Goal: Task Accomplishment & Management: Manage account settings

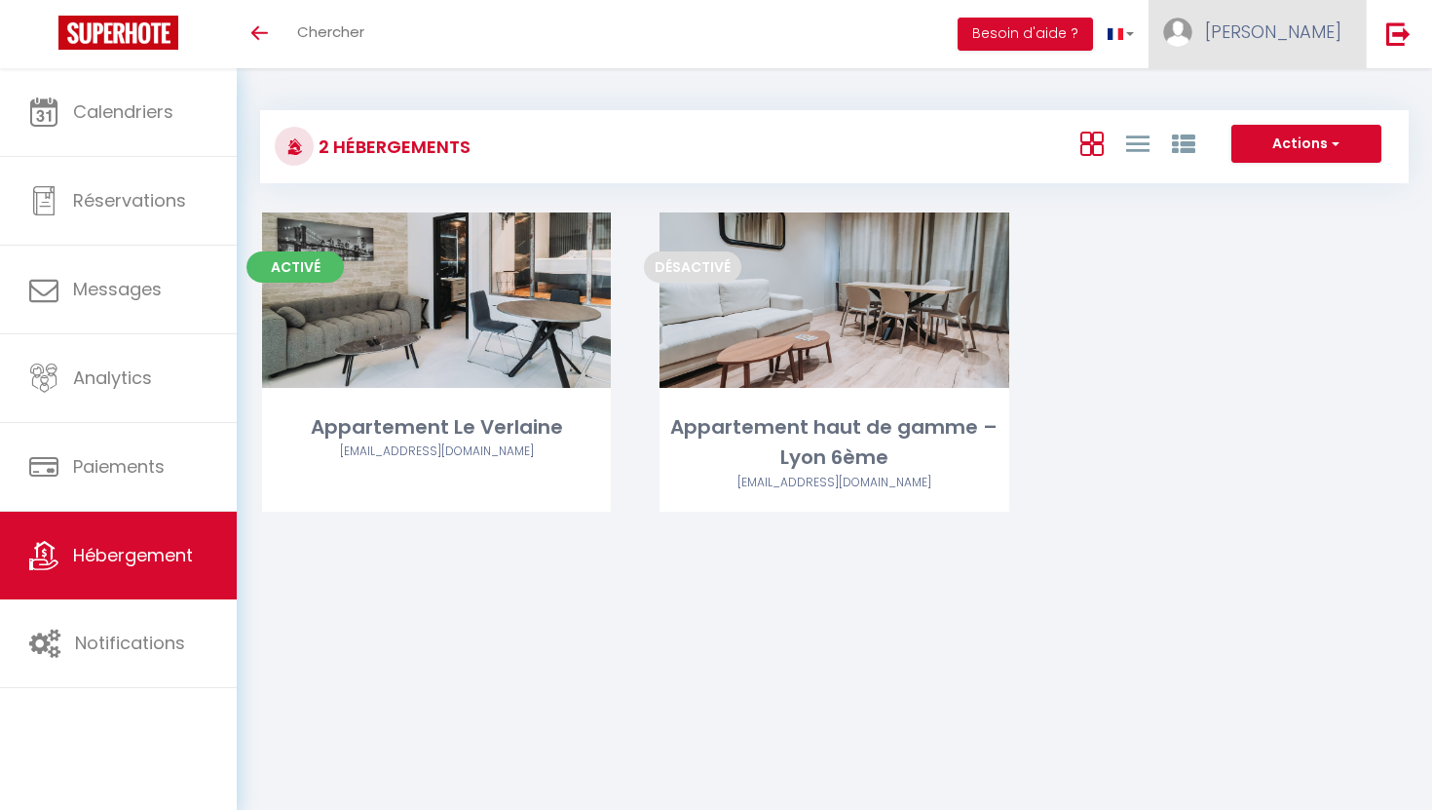
click at [1193, 30] on img at bounding box center [1177, 32] width 29 height 29
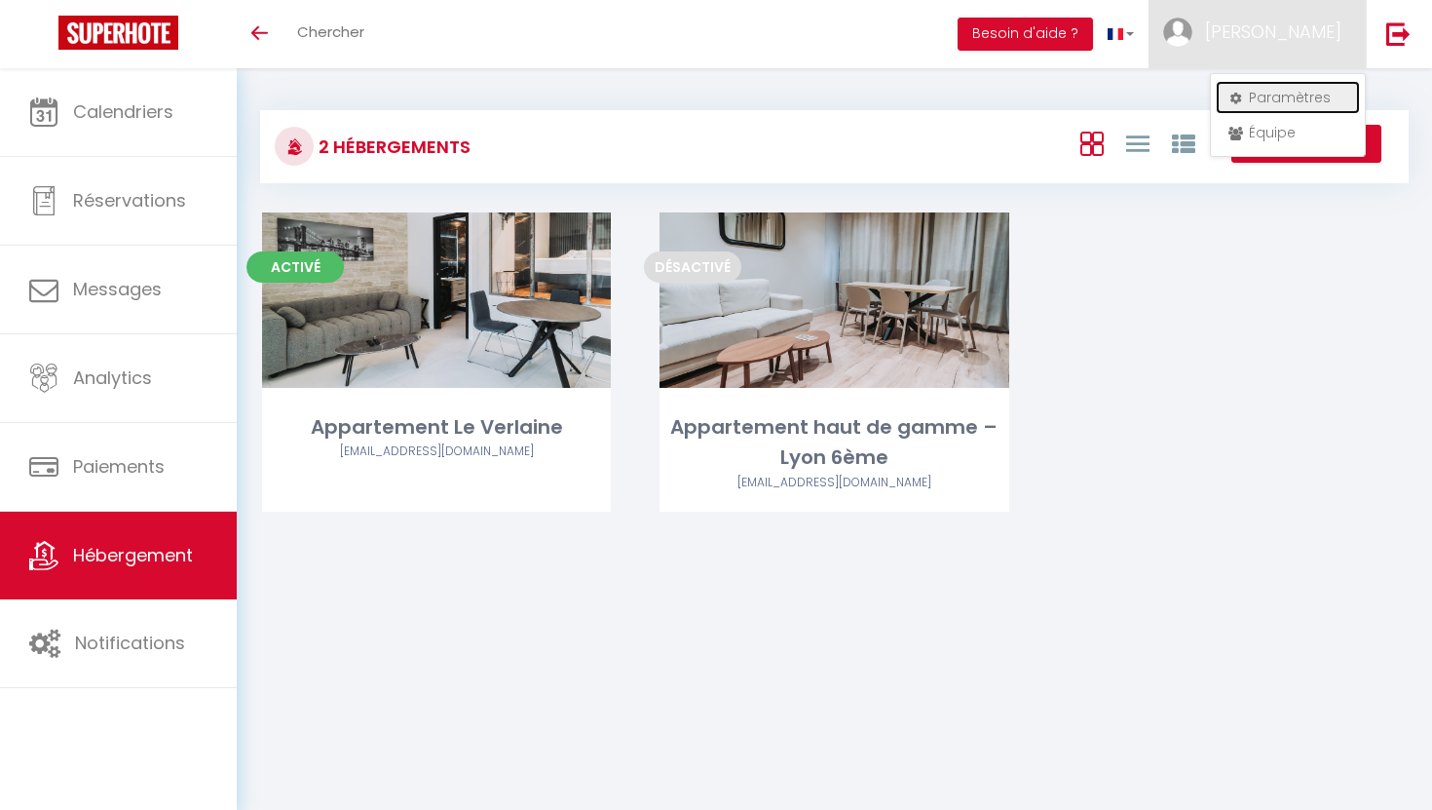
click at [1283, 94] on link "Paramètres" at bounding box center [1288, 97] width 144 height 33
select select "28"
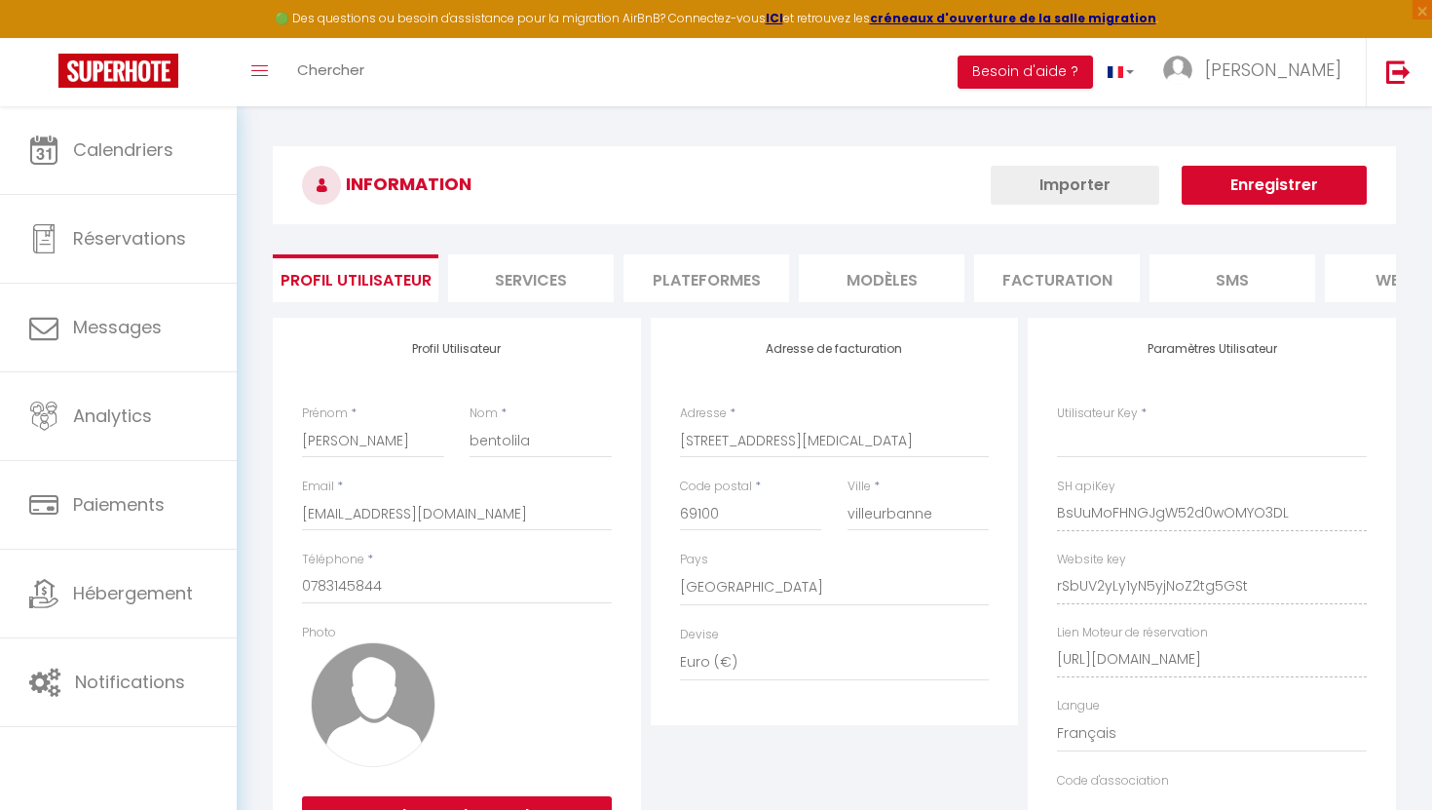
type input "BsUuMoFHNGJgW52d0wOMYO3DL"
type input "rSbUV2yLy1yN5yjNoZ2tg5GSt"
type input "[URL][DOMAIN_NAME]"
select select "fr"
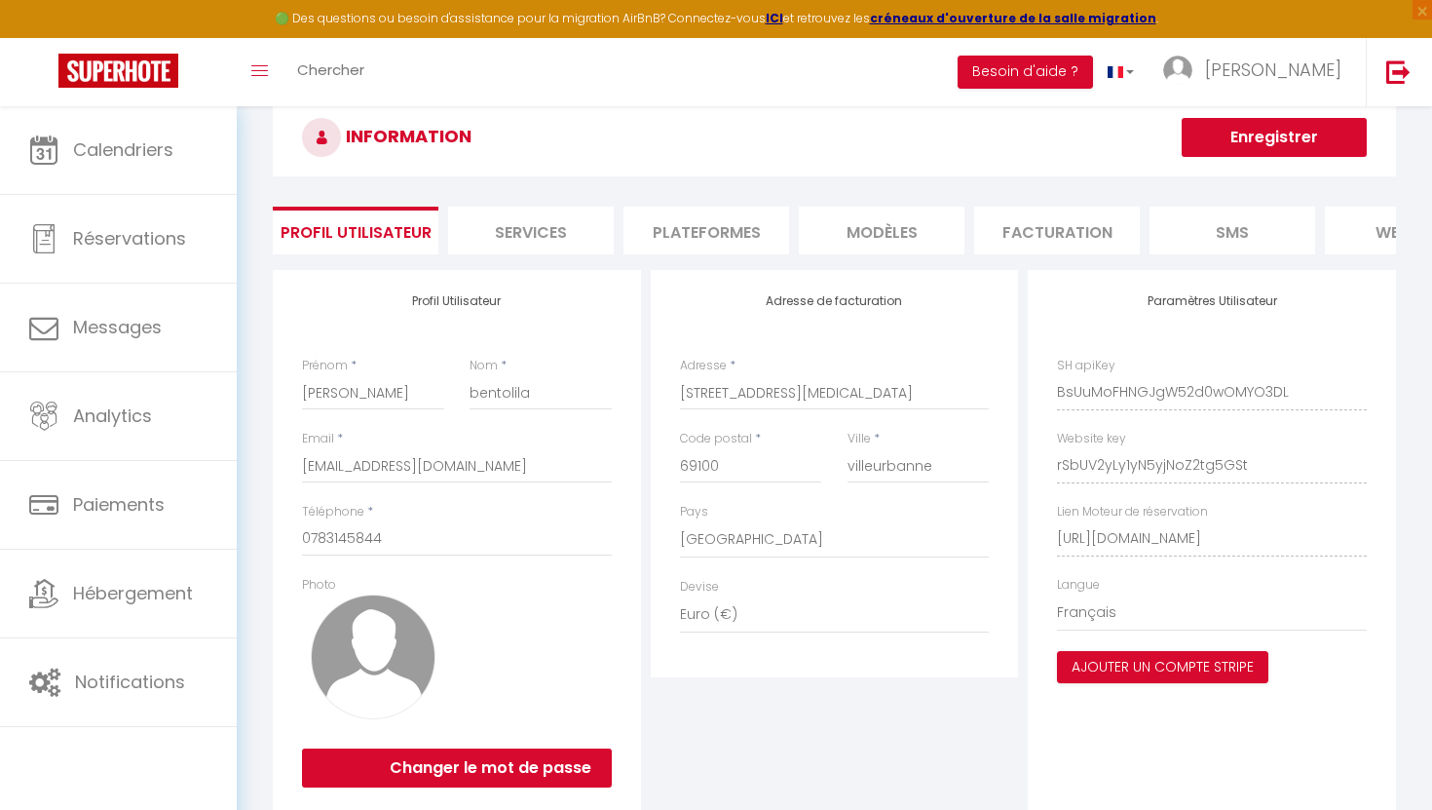
scroll to position [49, 0]
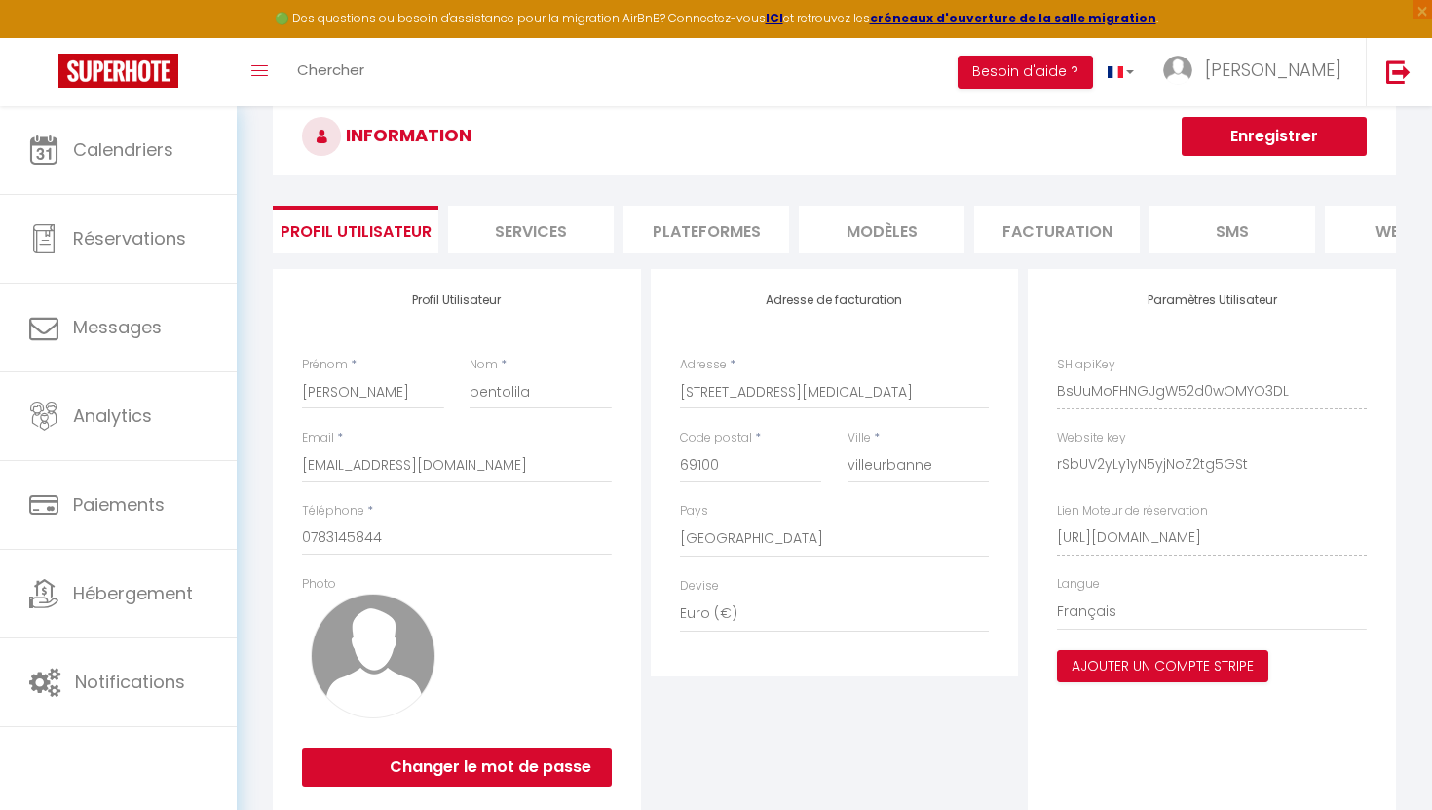
click at [737, 240] on li "Plateformes" at bounding box center [707, 230] width 166 height 48
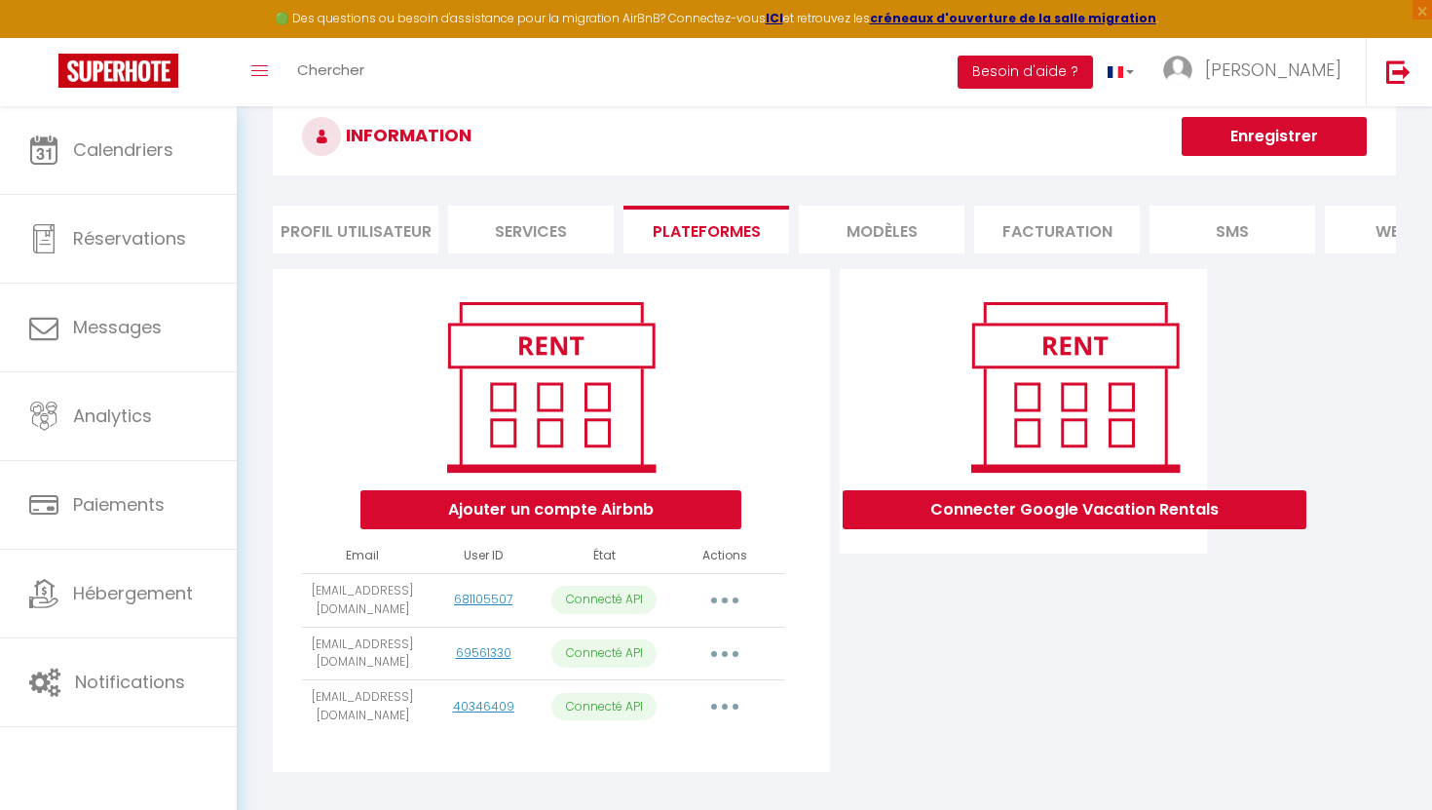
scroll to position [106, 0]
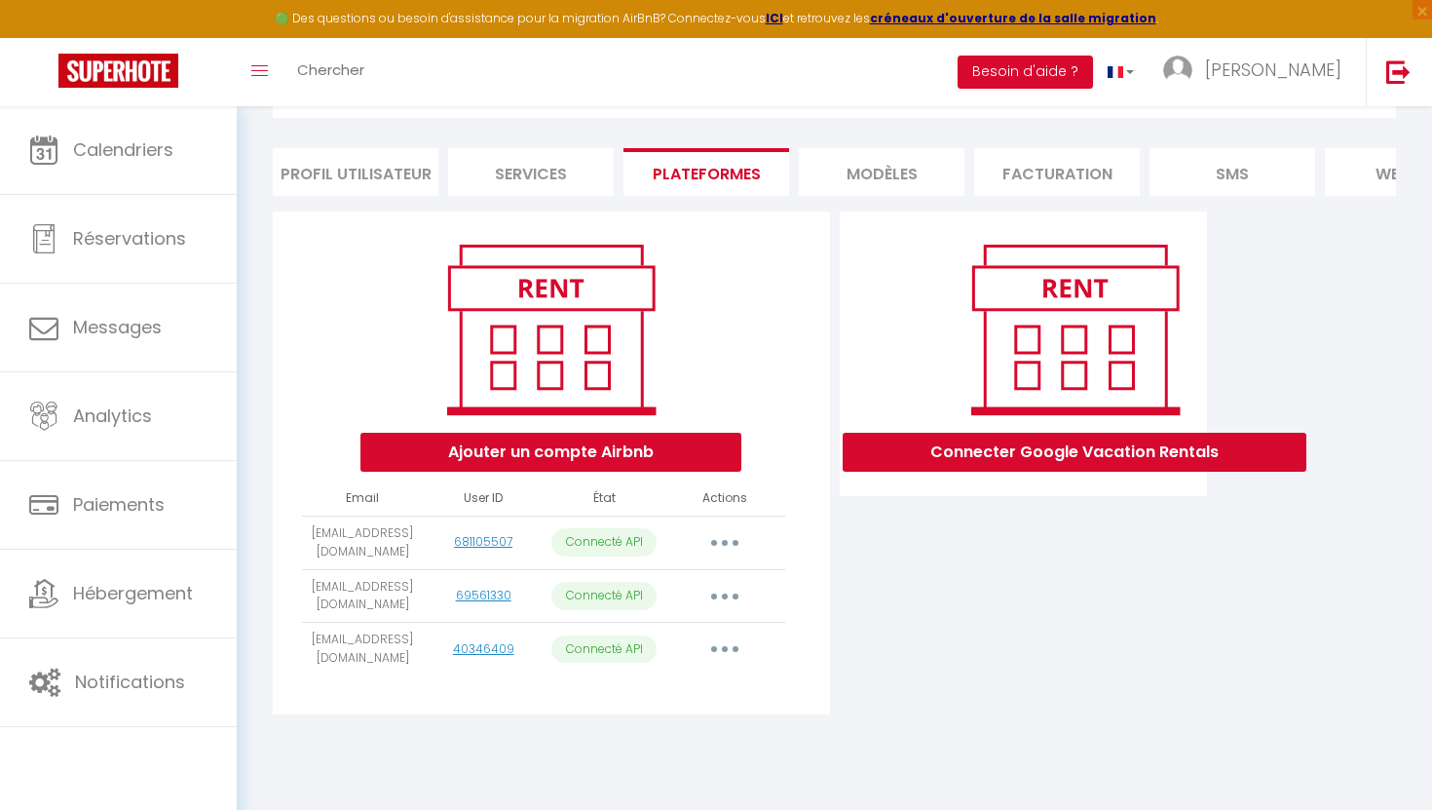
click at [729, 649] on button "button" at bounding box center [725, 648] width 55 height 31
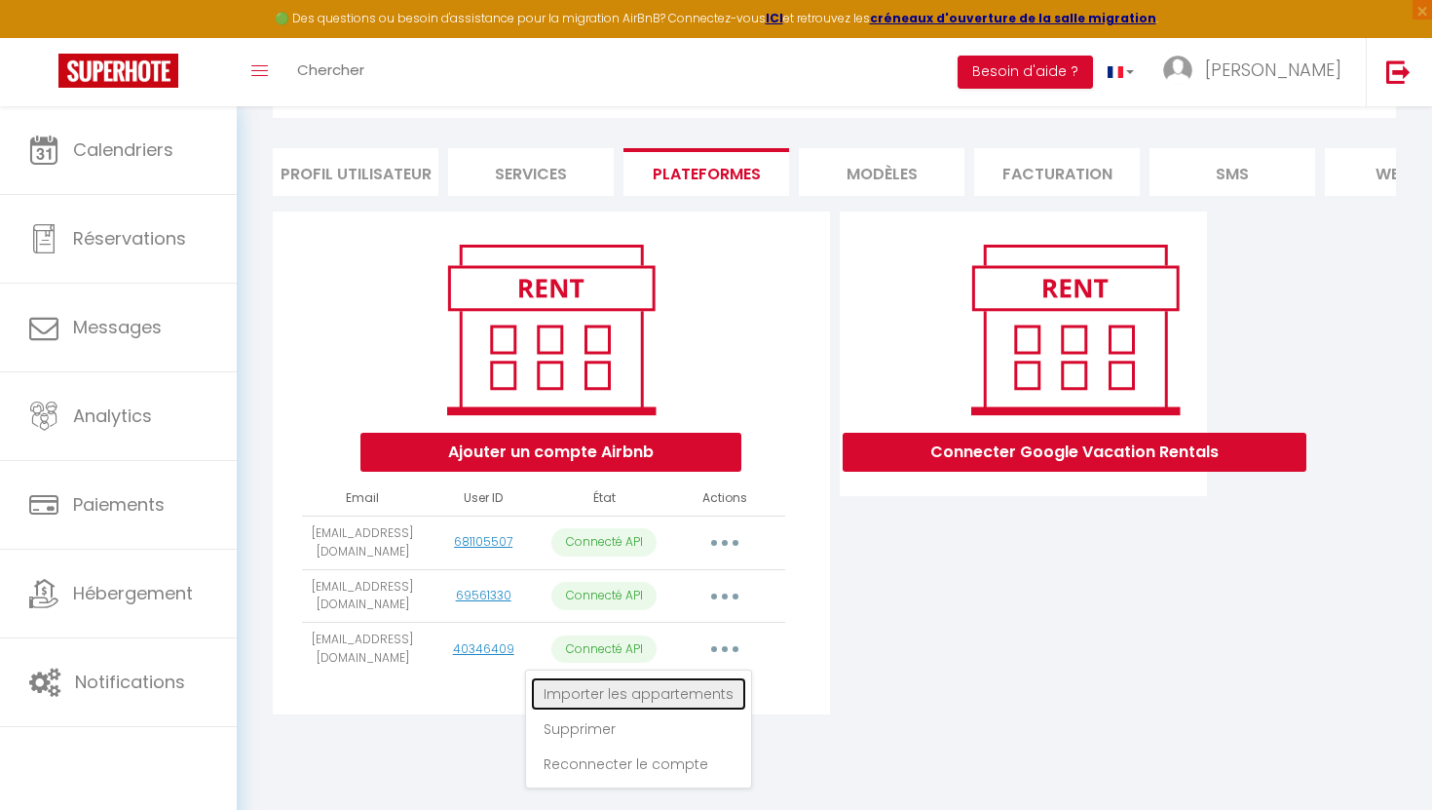
click at [702, 698] on link "Importer les appartements" at bounding box center [638, 693] width 215 height 33
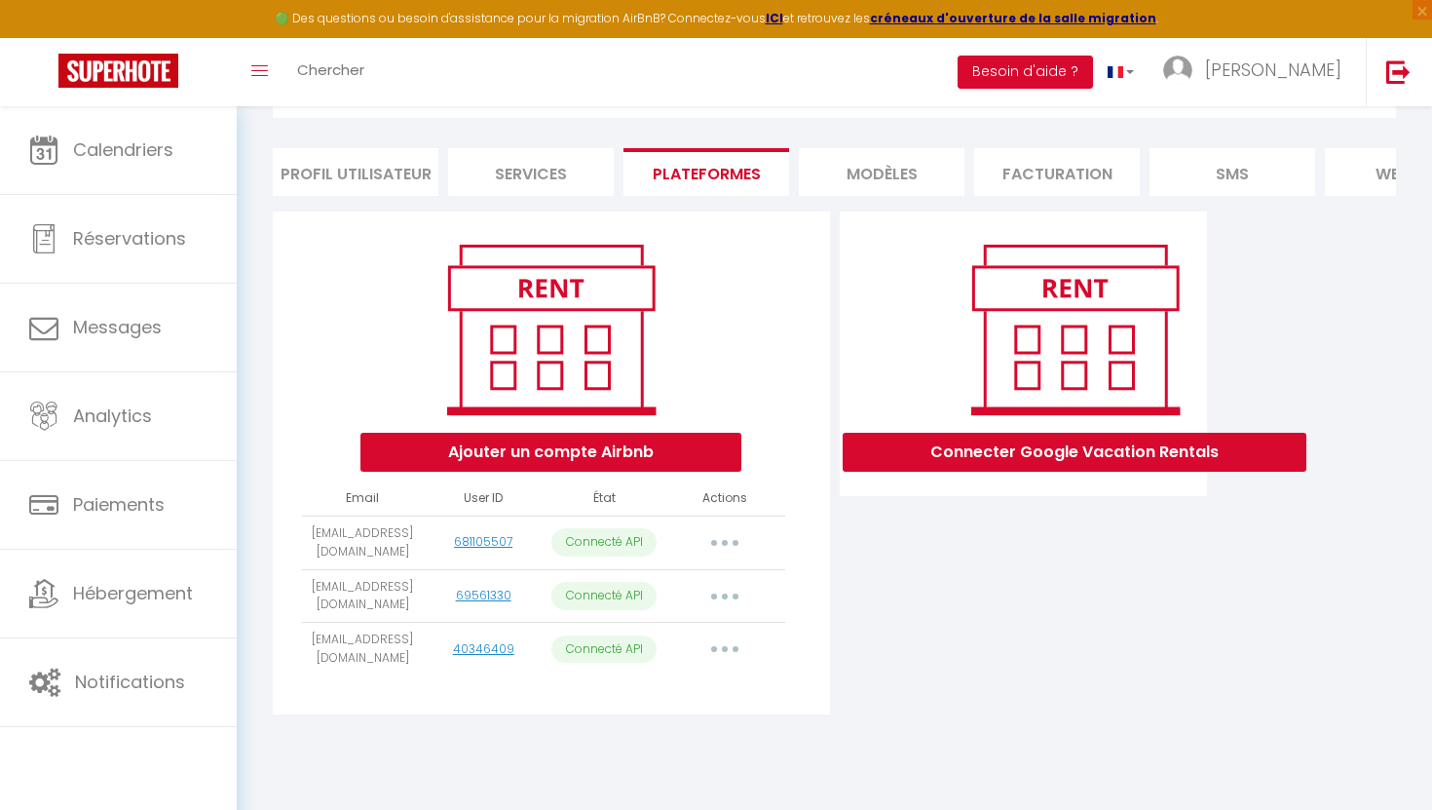
select select
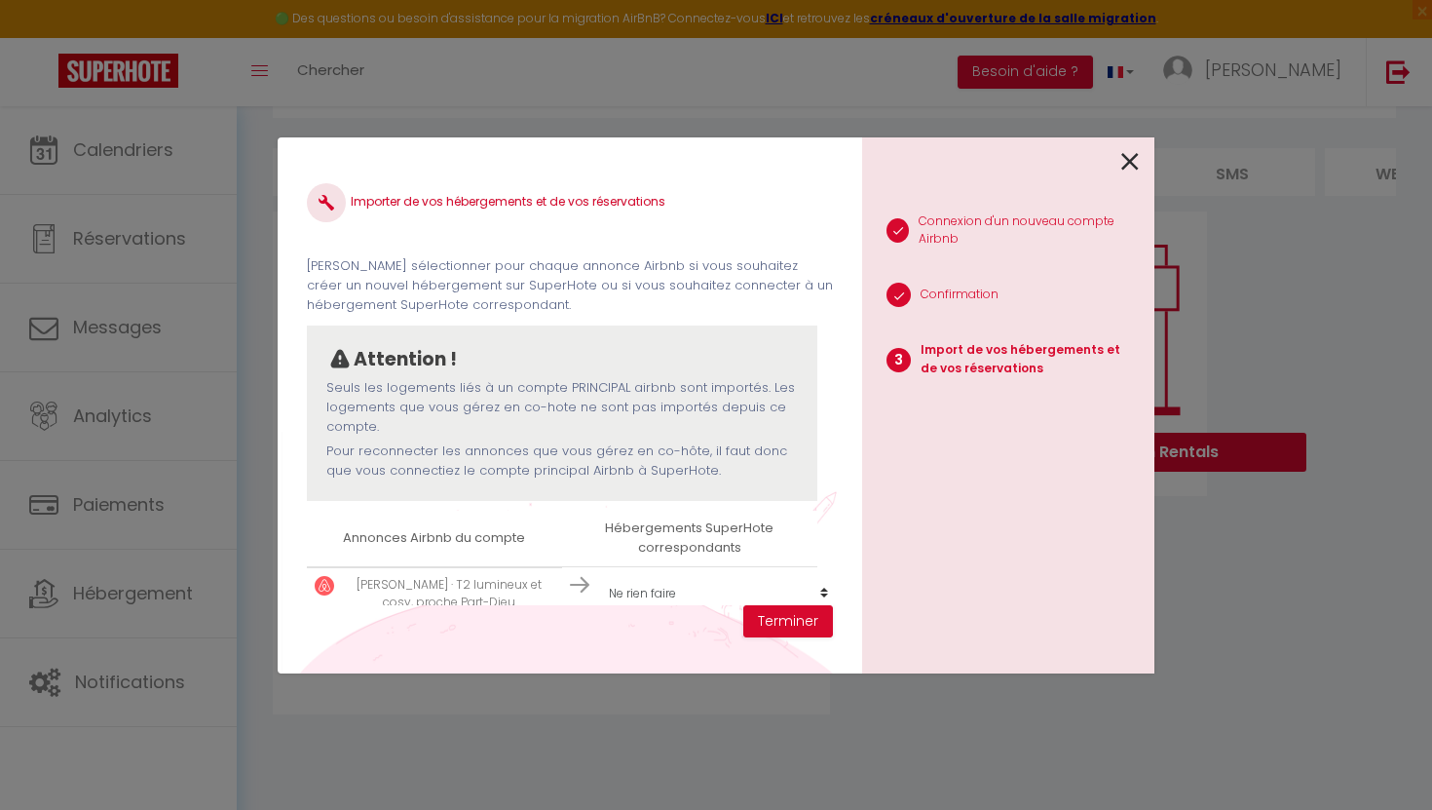
scroll to position [84, 0]
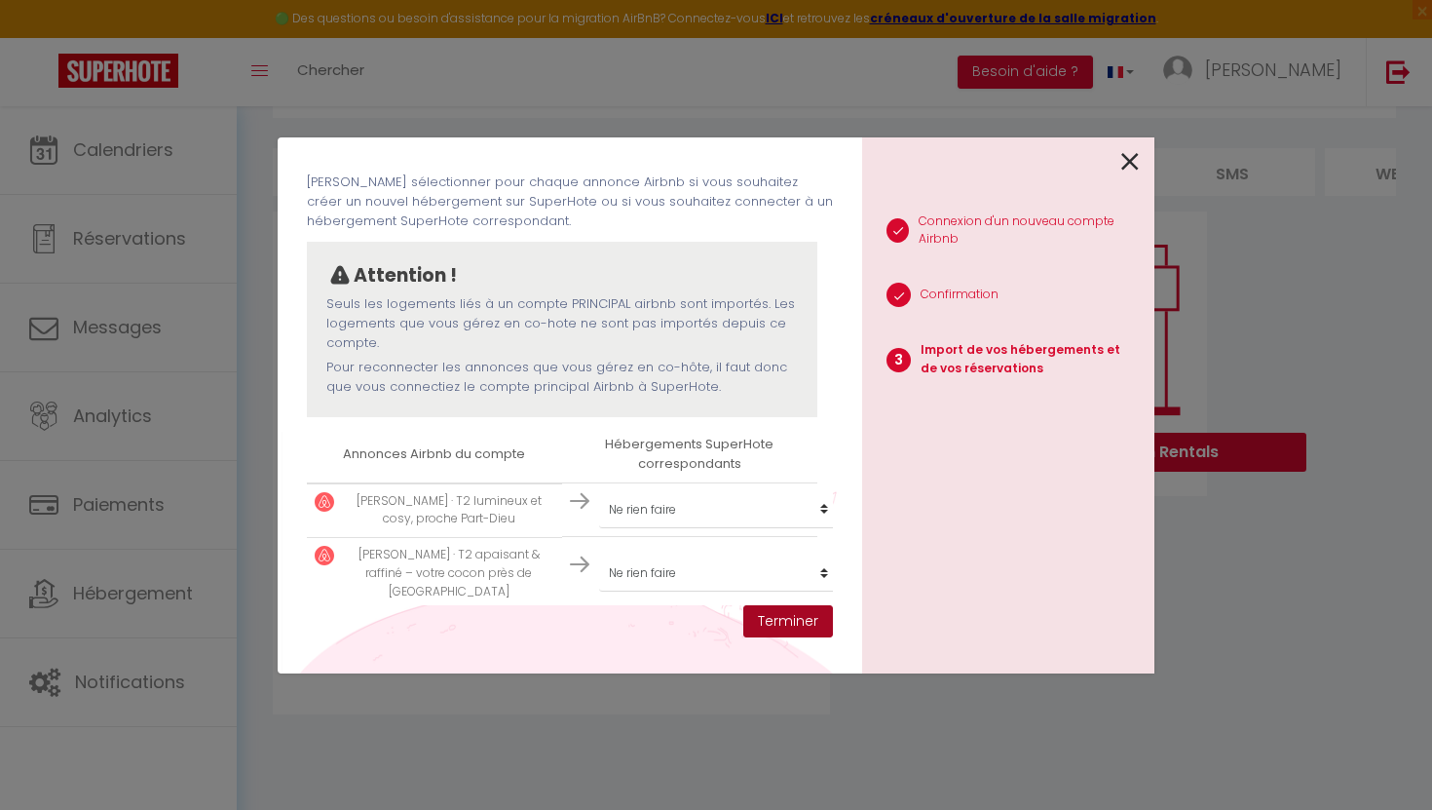
click at [768, 623] on button "Terminer" at bounding box center [788, 621] width 90 height 33
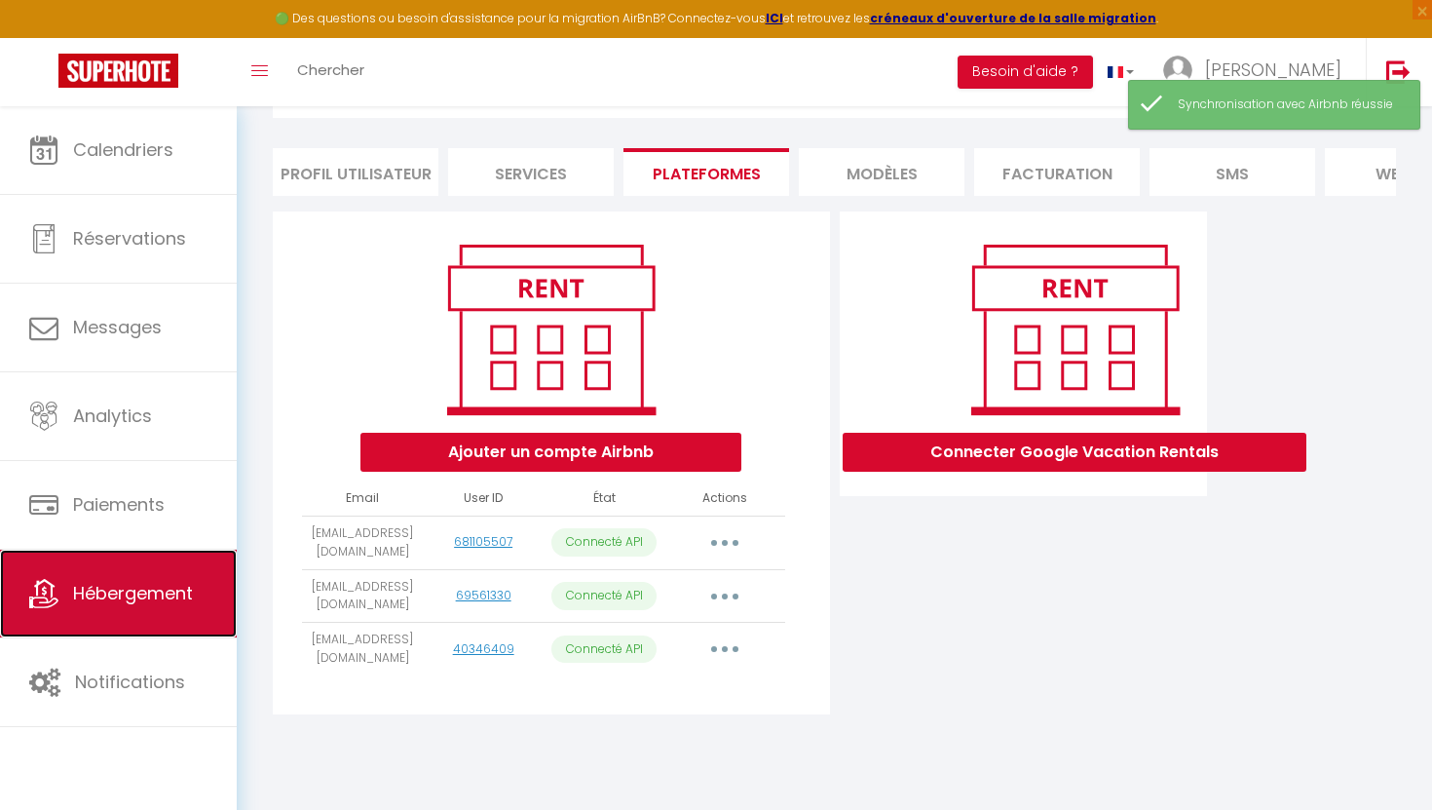
click at [154, 586] on span "Hébergement" at bounding box center [133, 593] width 120 height 24
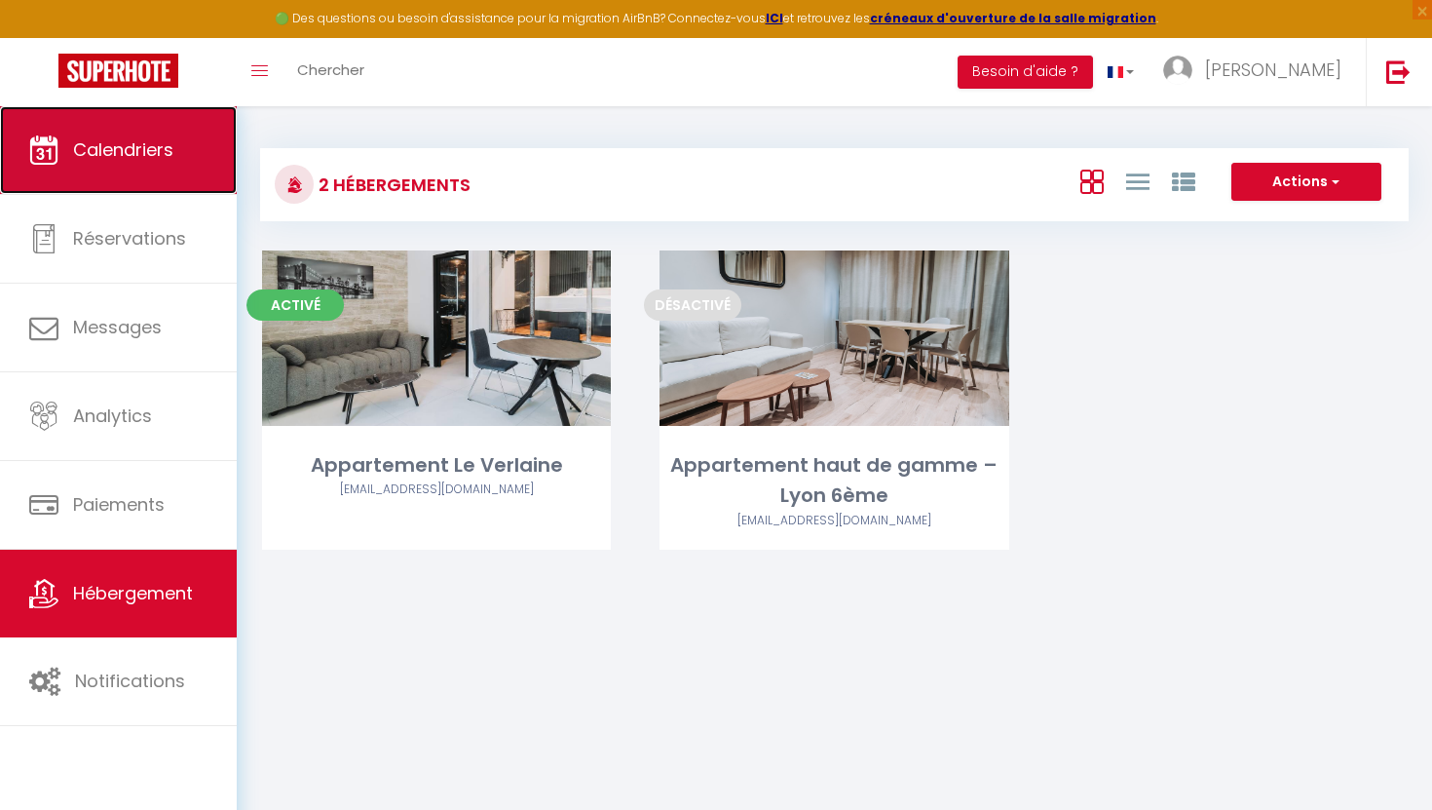
click at [126, 175] on link "Calendriers" at bounding box center [118, 150] width 237 height 88
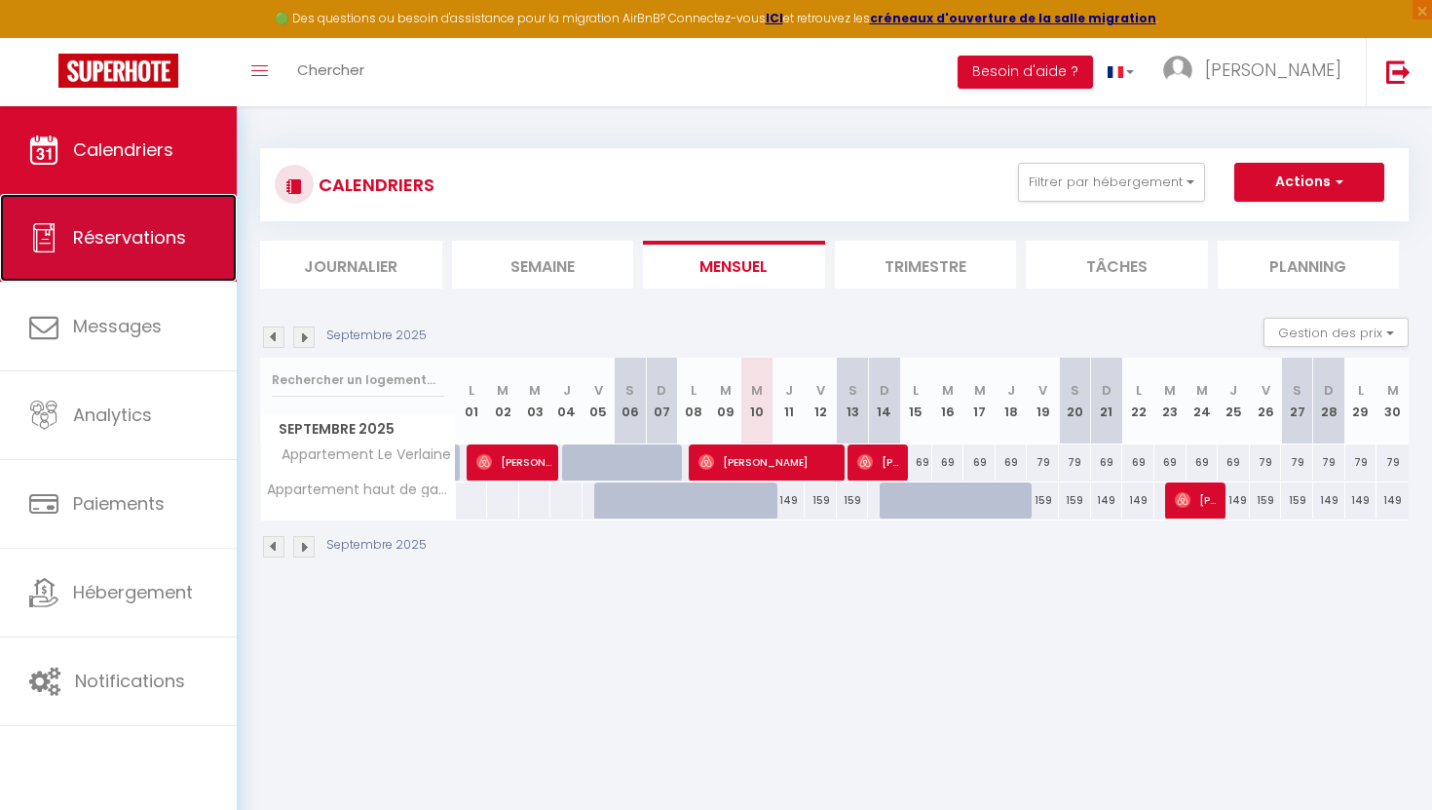
click at [167, 268] on link "Réservations" at bounding box center [118, 238] width 237 height 88
select select "not_cancelled"
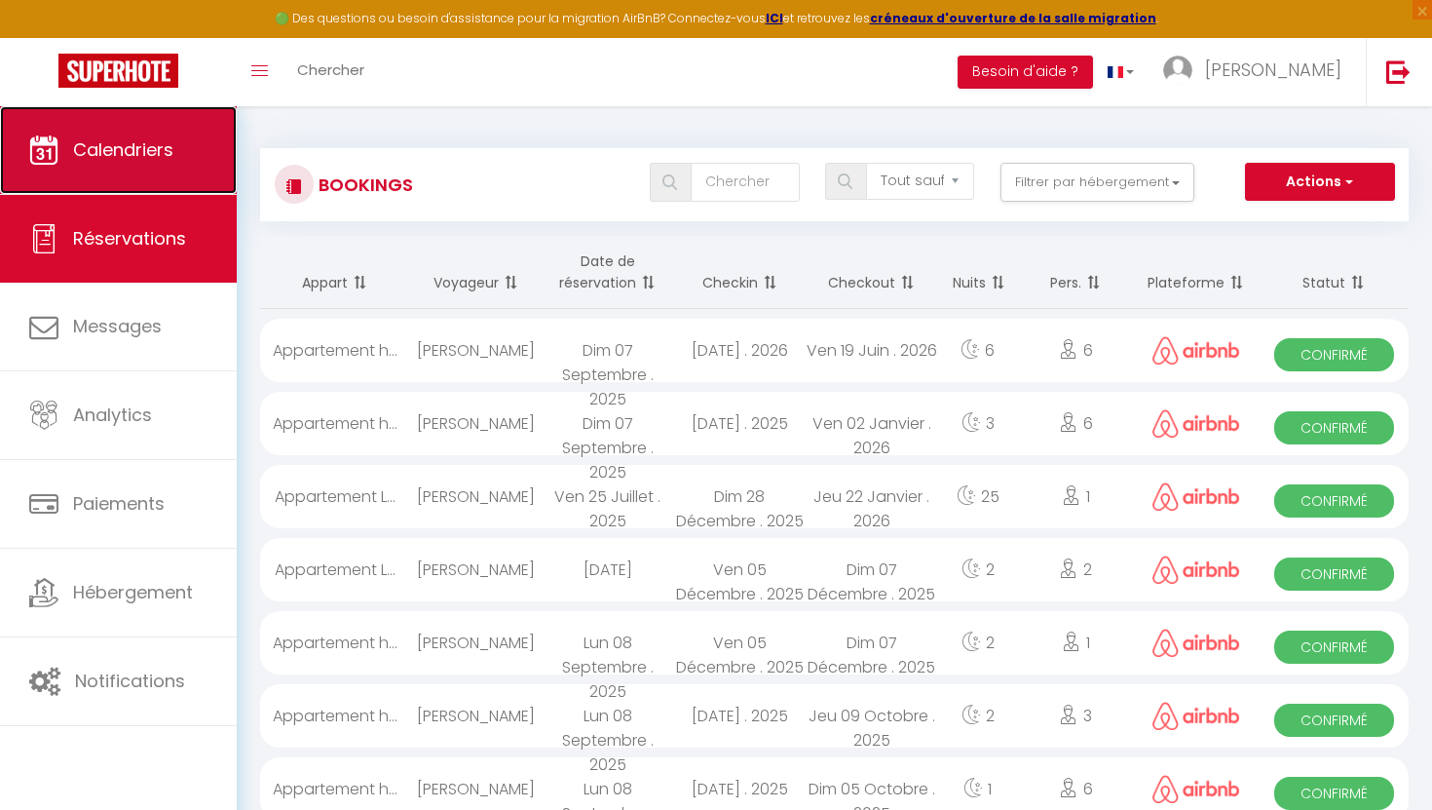
click at [119, 164] on link "Calendriers" at bounding box center [118, 150] width 237 height 88
